Goal: Check status: Check status

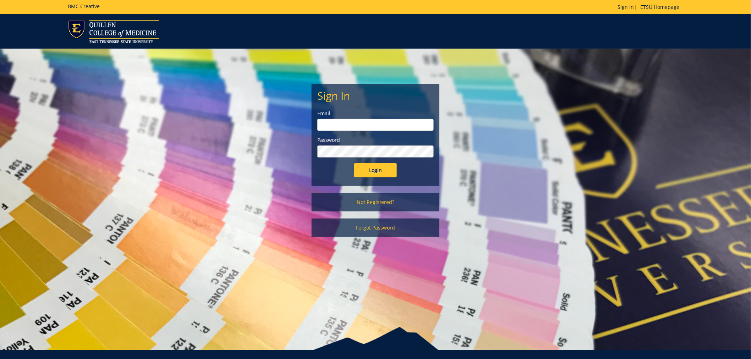
drag, startPoint x: 359, startPoint y: 121, endPoint x: 361, endPoint y: 126, distance: 5.6
click at [359, 121] on input "email" at bounding box center [375, 125] width 116 height 12
type input "[EMAIL_ADDRESS][DOMAIN_NAME]"
click at [371, 143] on label "Password" at bounding box center [375, 140] width 116 height 7
click at [354, 163] on input "Login" at bounding box center [375, 170] width 43 height 14
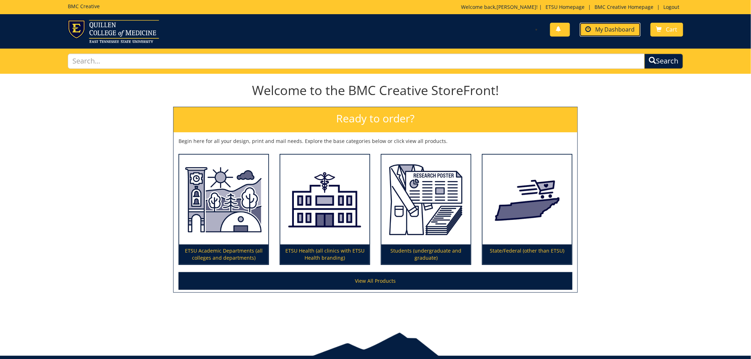
click at [608, 26] on span "My Dashboard" at bounding box center [615, 30] width 39 height 8
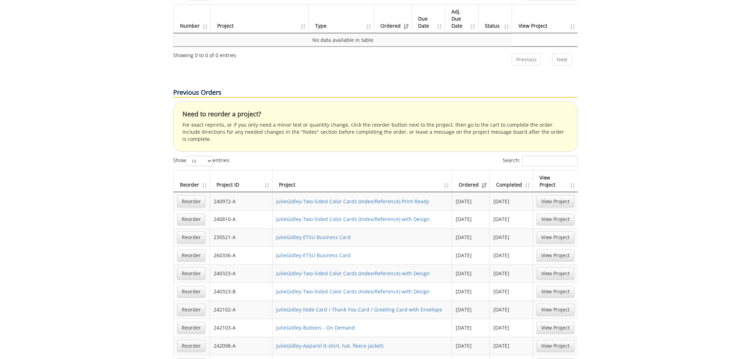
scroll to position [394, 0]
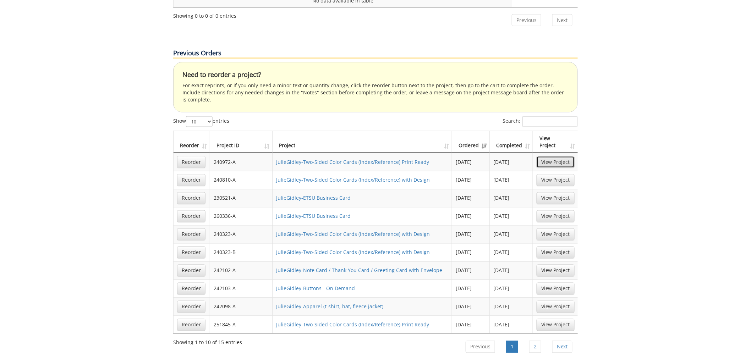
click at [552, 156] on link "View Project" at bounding box center [556, 162] width 38 height 12
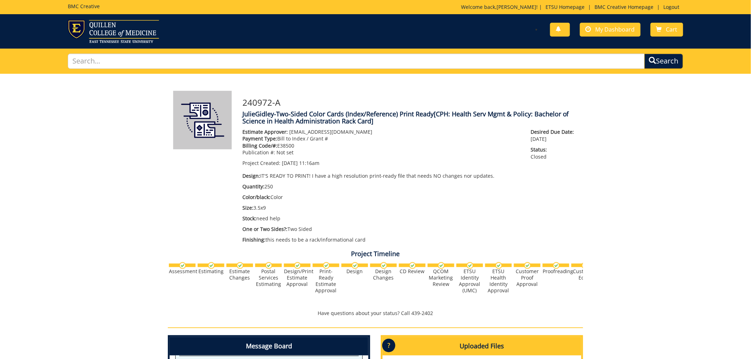
scroll to position [197, 0]
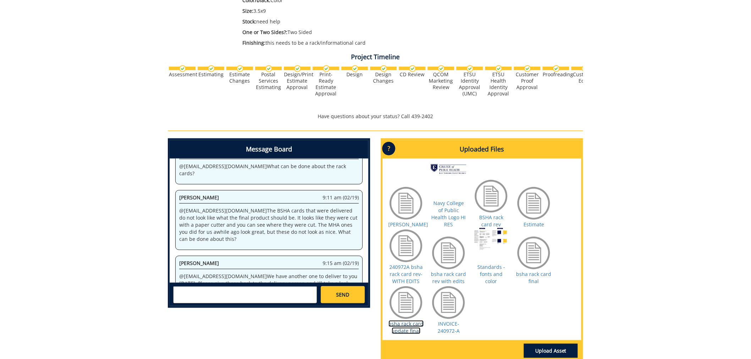
click at [409, 328] on link "bsha rack card update final" at bounding box center [406, 328] width 35 height 14
